Goal: Navigation & Orientation: Find specific page/section

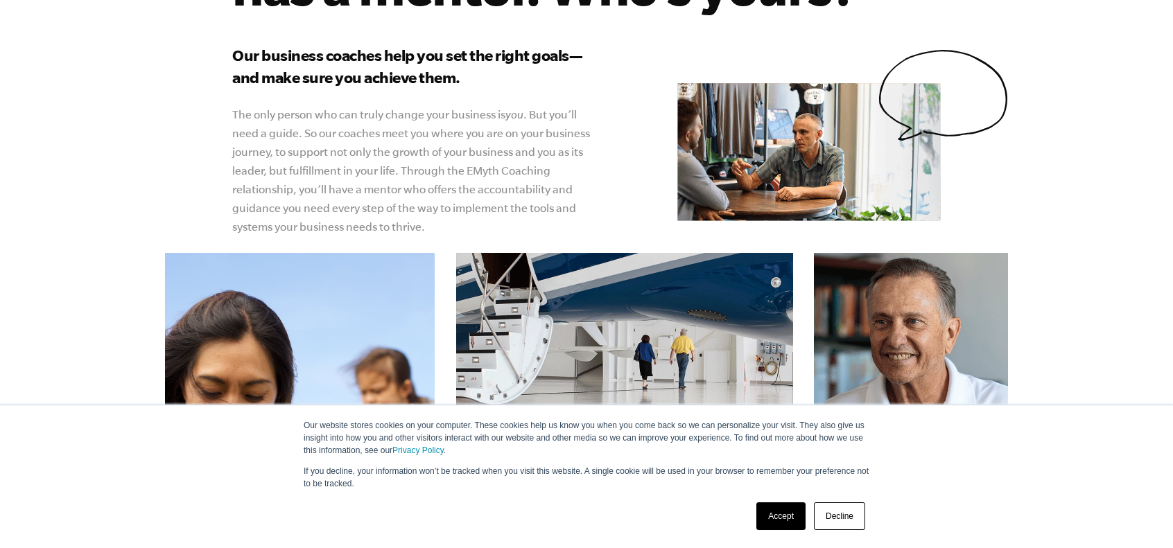
click at [835, 519] on link "Decline" at bounding box center [839, 517] width 51 height 28
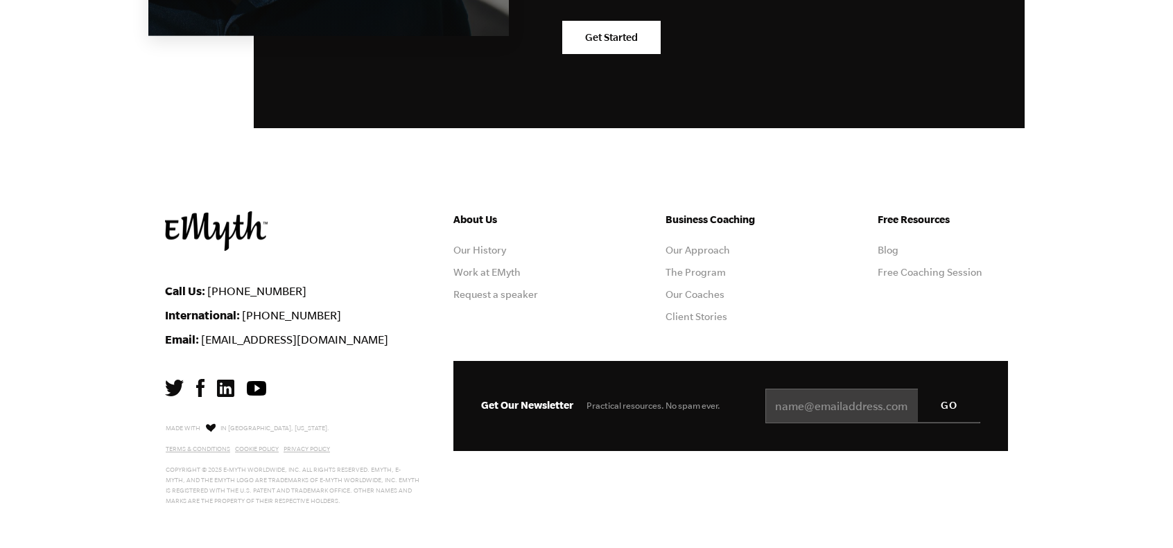
scroll to position [2543, 0]
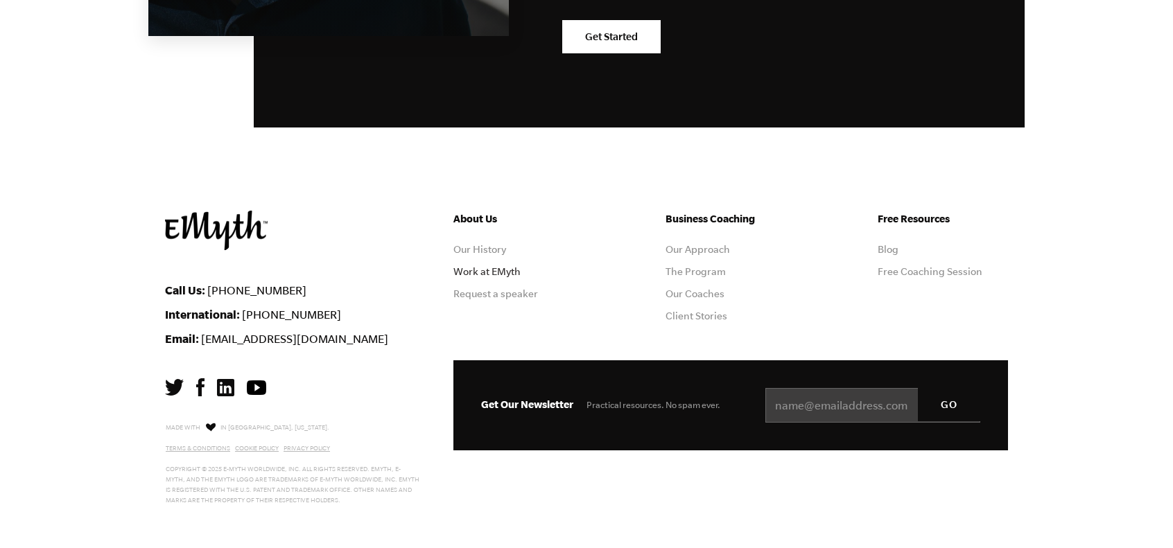
click at [504, 272] on link "Work at EMyth" at bounding box center [486, 271] width 67 height 11
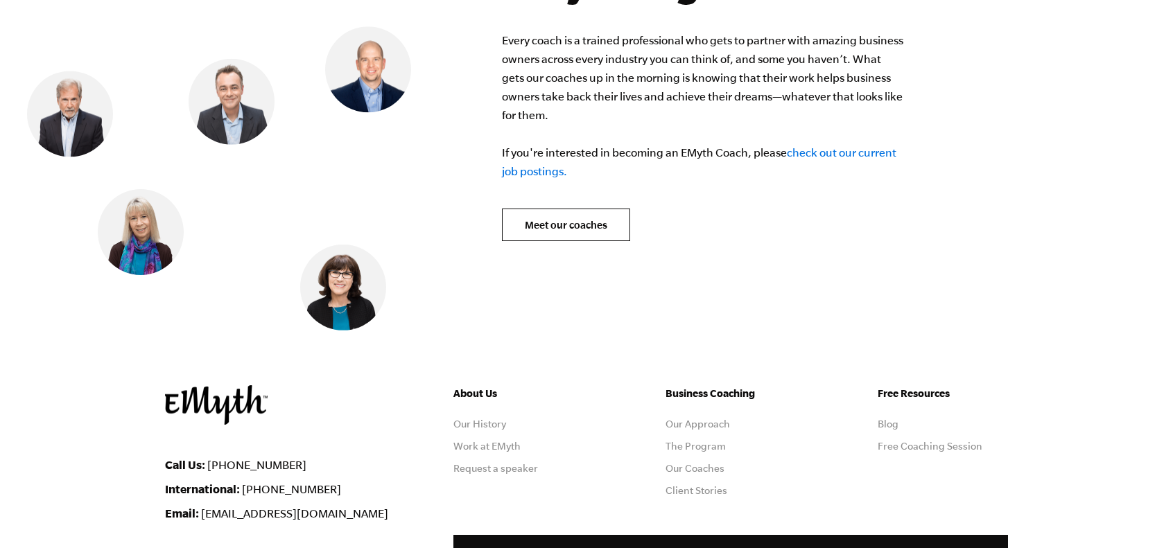
scroll to position [5614, 0]
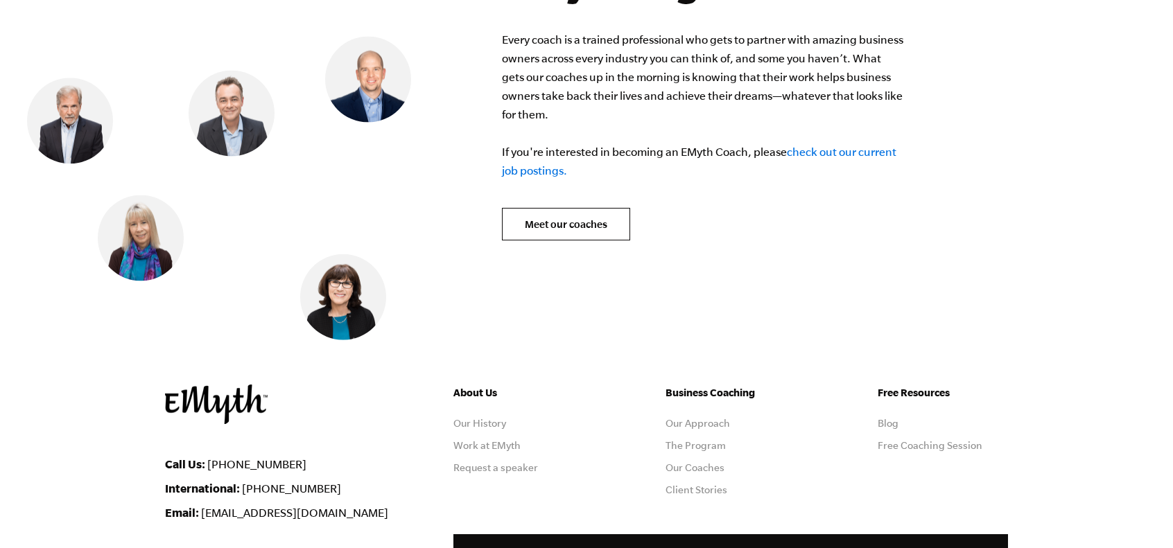
click at [819, 146] on link "check out our current job postings." at bounding box center [699, 161] width 394 height 31
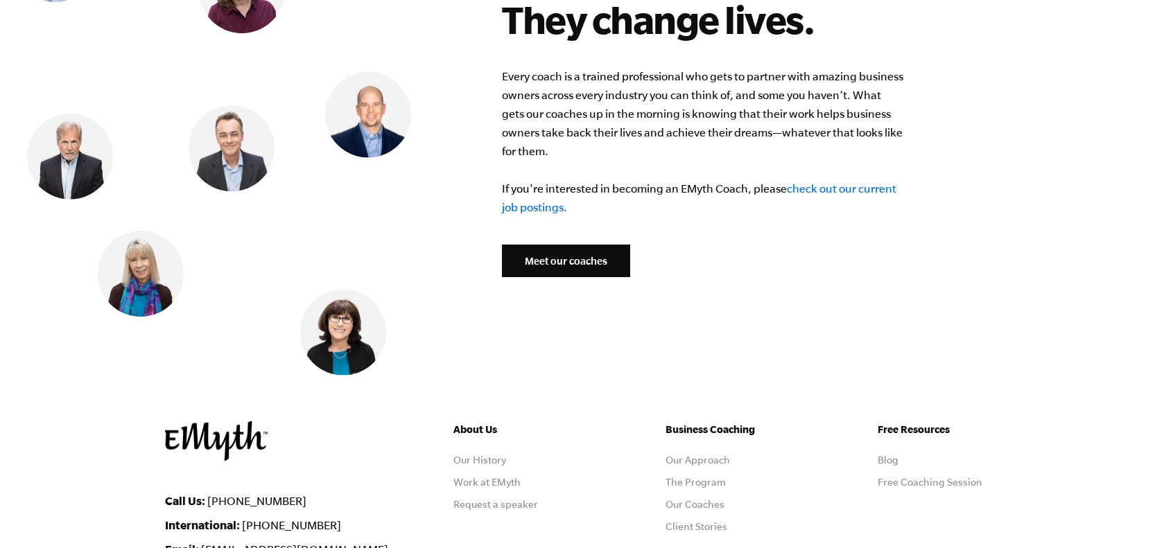
scroll to position [5614, 0]
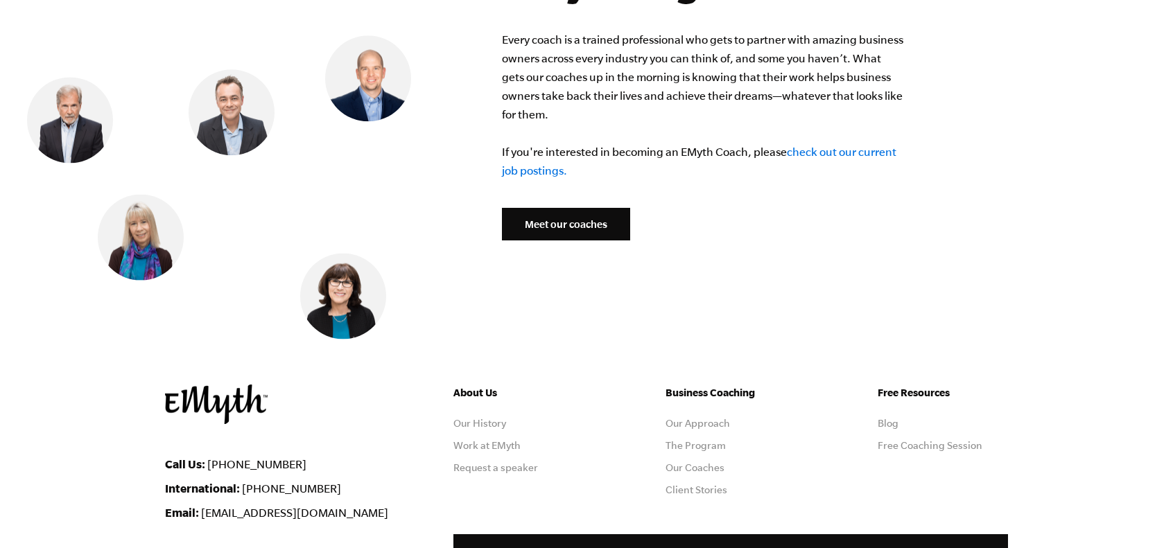
click at [559, 208] on link "Meet our coaches" at bounding box center [566, 224] width 128 height 33
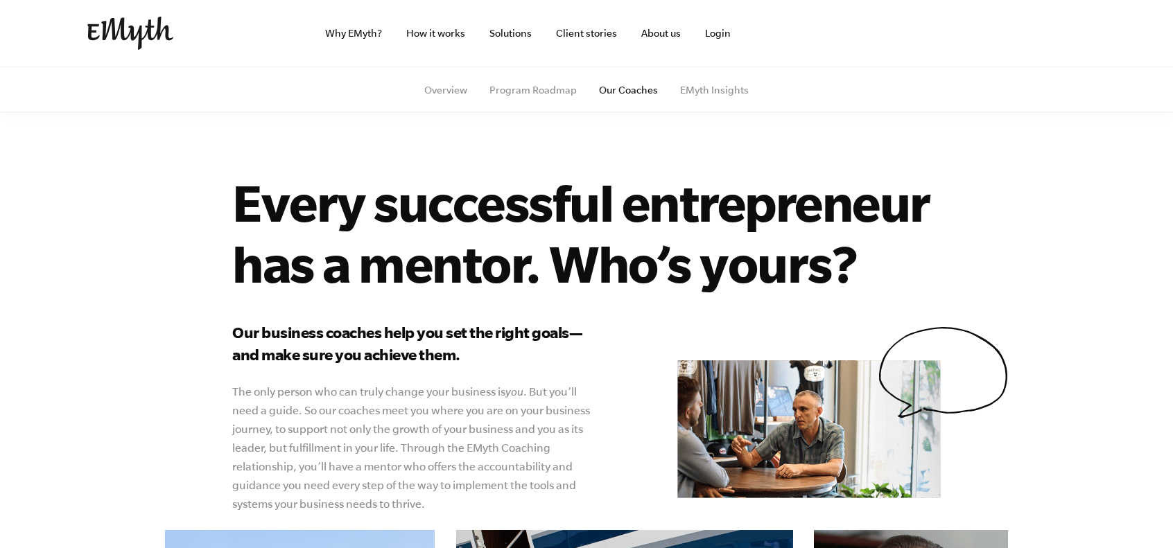
click at [149, 29] on img at bounding box center [130, 33] width 86 height 33
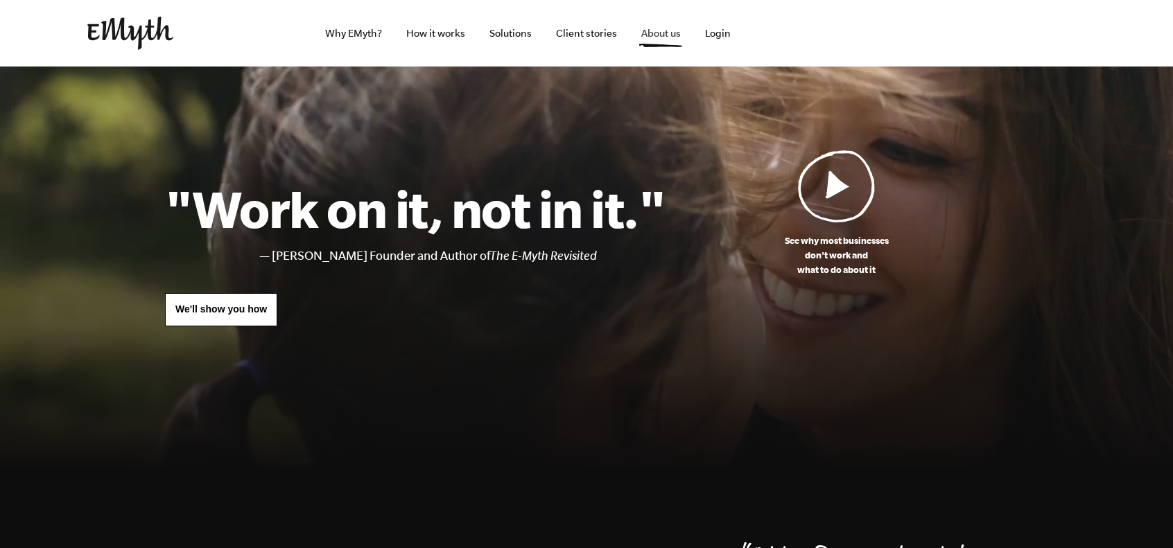
click at [649, 33] on link "About us" at bounding box center [661, 33] width 62 height 67
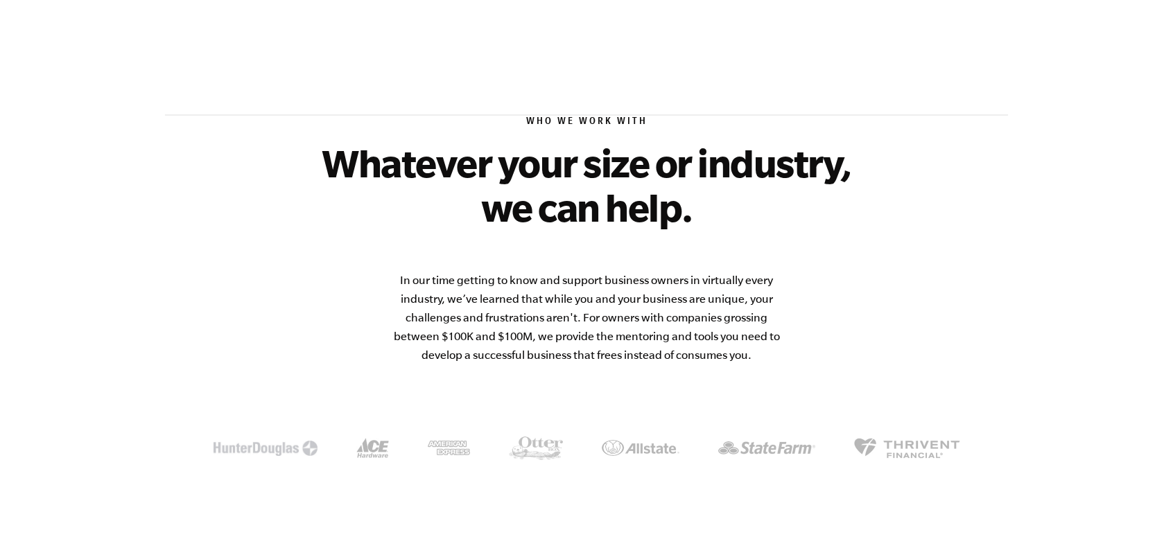
scroll to position [2149, 0]
